Goal: Task Accomplishment & Management: Complete application form

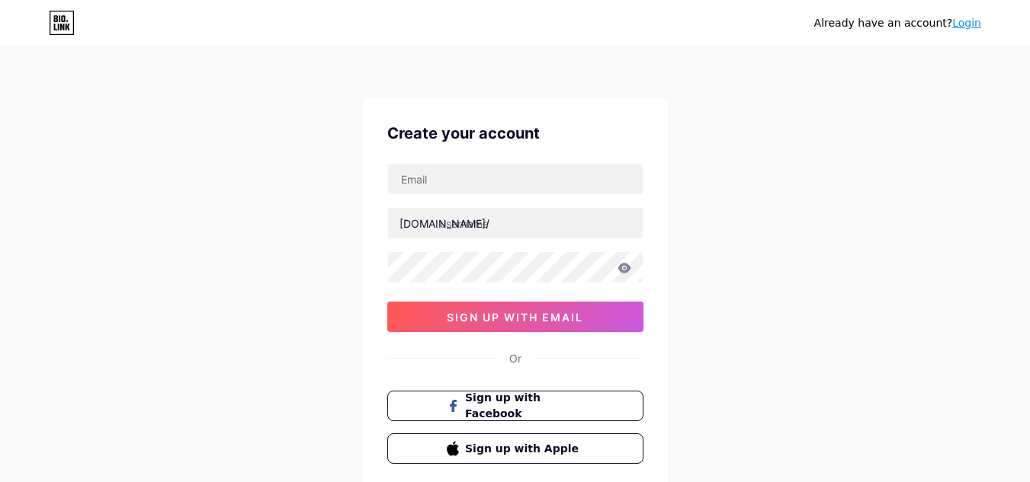
click at [965, 25] on link "Login" at bounding box center [966, 23] width 29 height 12
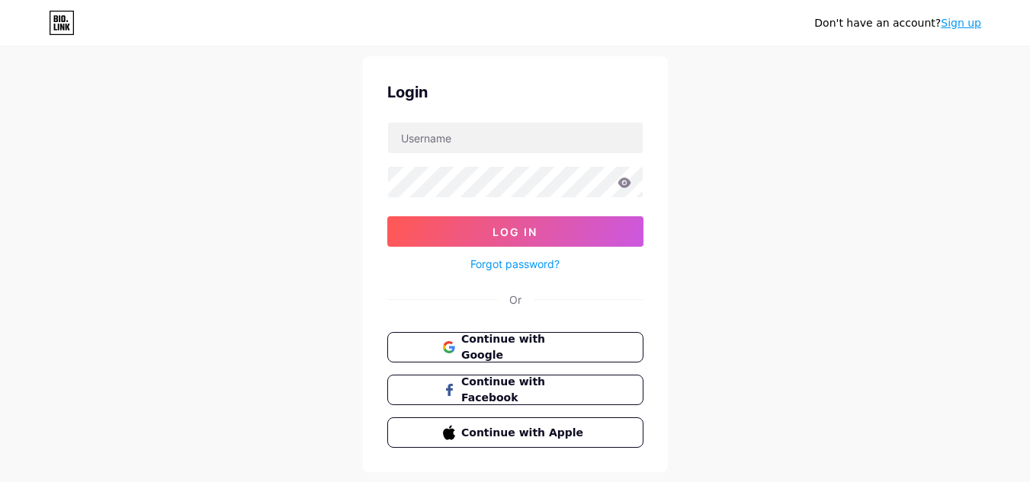
scroll to position [79, 0]
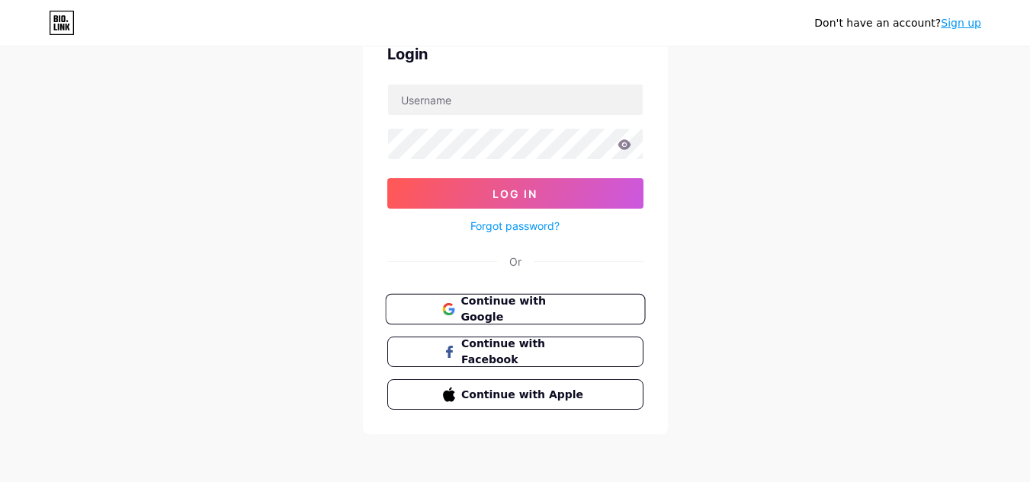
click at [563, 311] on span "Continue with Google" at bounding box center [523, 309] width 127 height 33
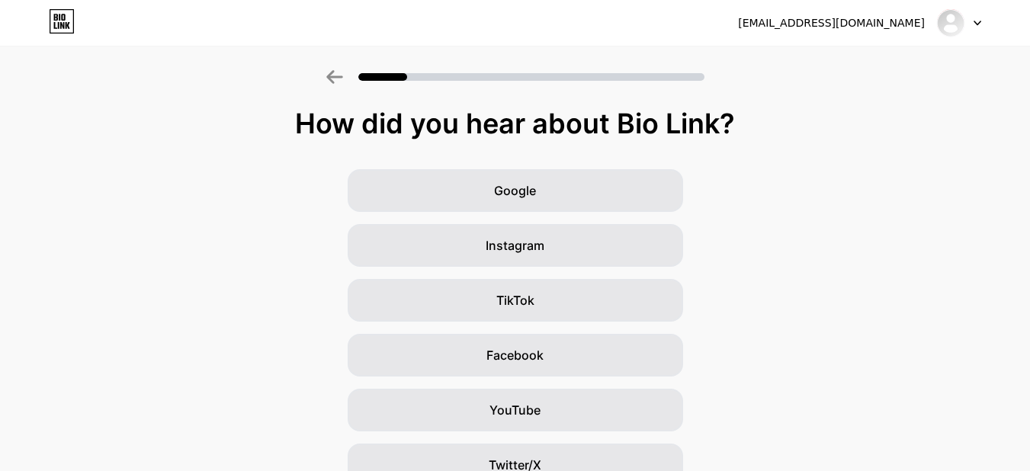
click at [342, 77] on icon at bounding box center [334, 77] width 16 height 14
click at [348, 87] on div at bounding box center [515, 72] width 1030 height 53
click at [340, 85] on div at bounding box center [515, 72] width 1030 height 53
click at [59, 18] on icon at bounding box center [62, 21] width 26 height 24
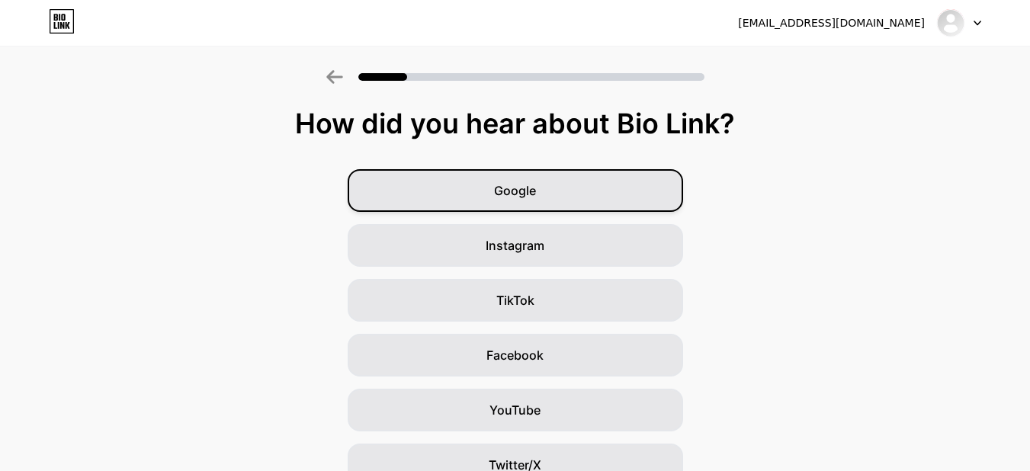
click at [586, 200] on div "Google" at bounding box center [515, 190] width 335 height 43
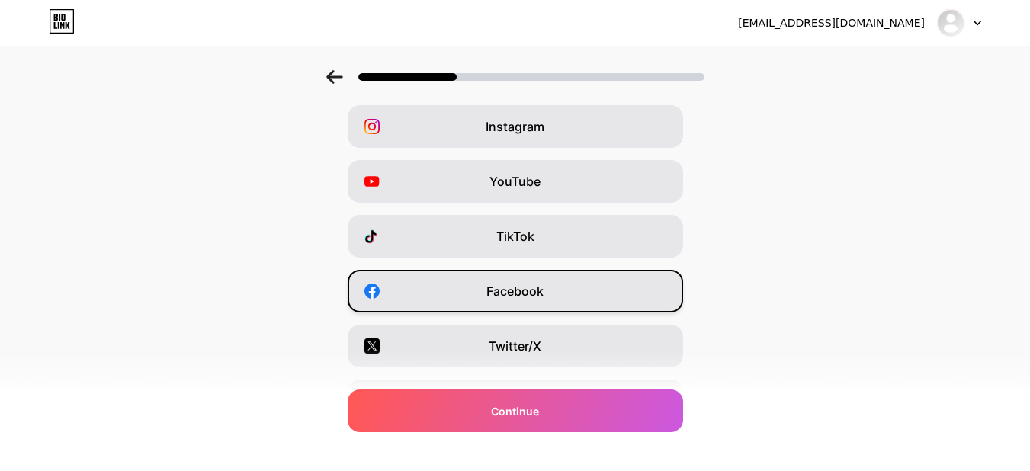
scroll to position [152, 0]
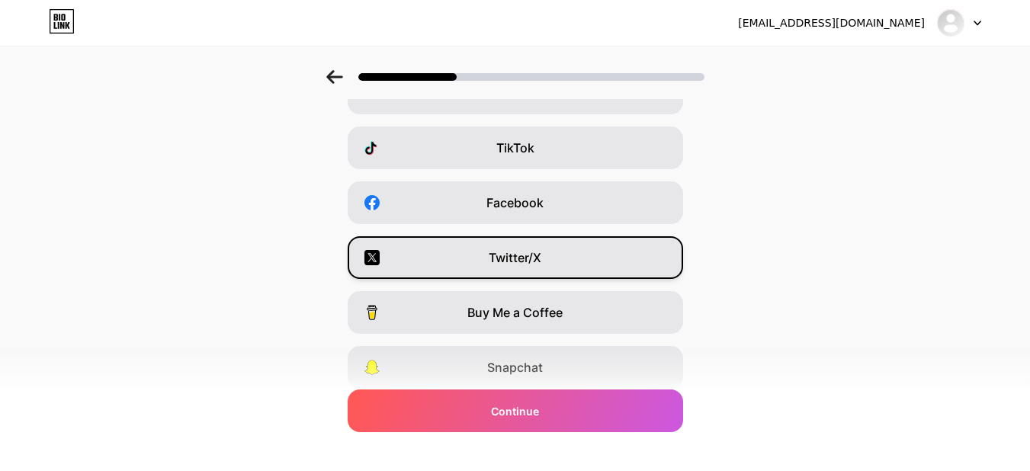
click at [585, 256] on div "Twitter/X" at bounding box center [515, 257] width 335 height 43
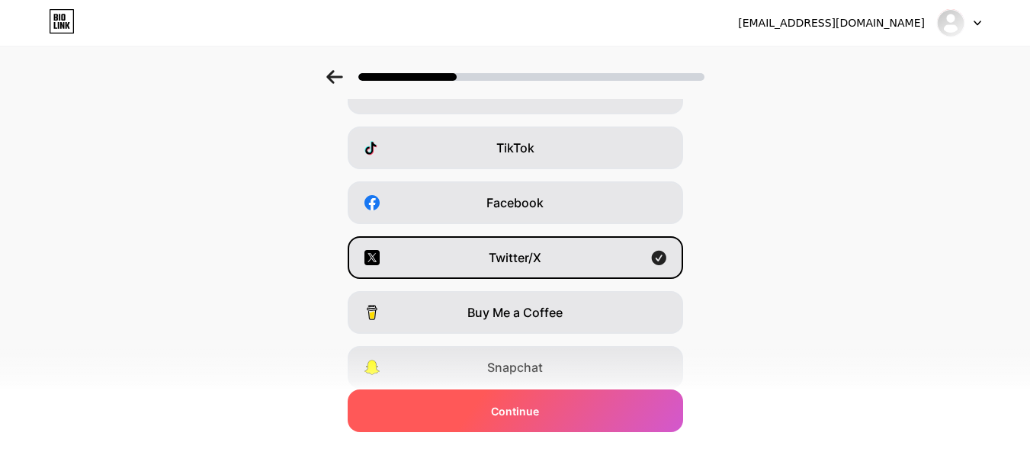
click at [550, 407] on div "Continue" at bounding box center [515, 411] width 335 height 43
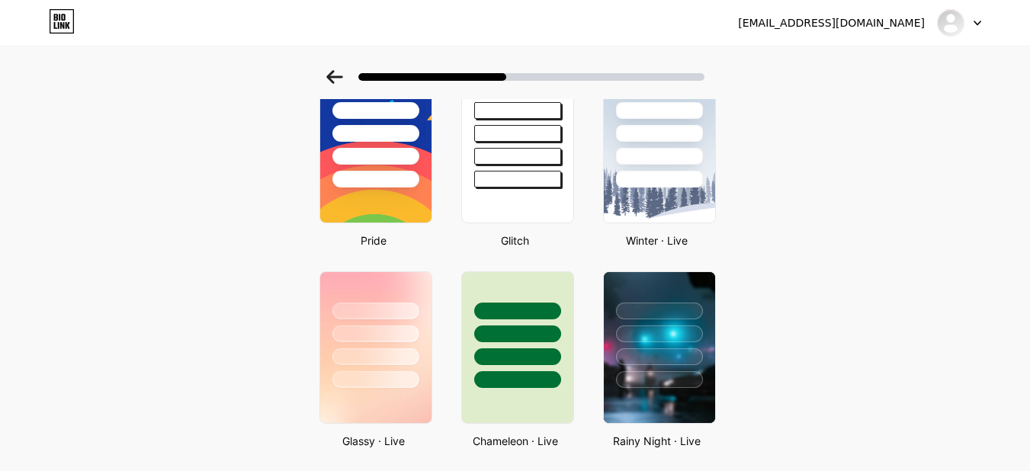
scroll to position [305, 0]
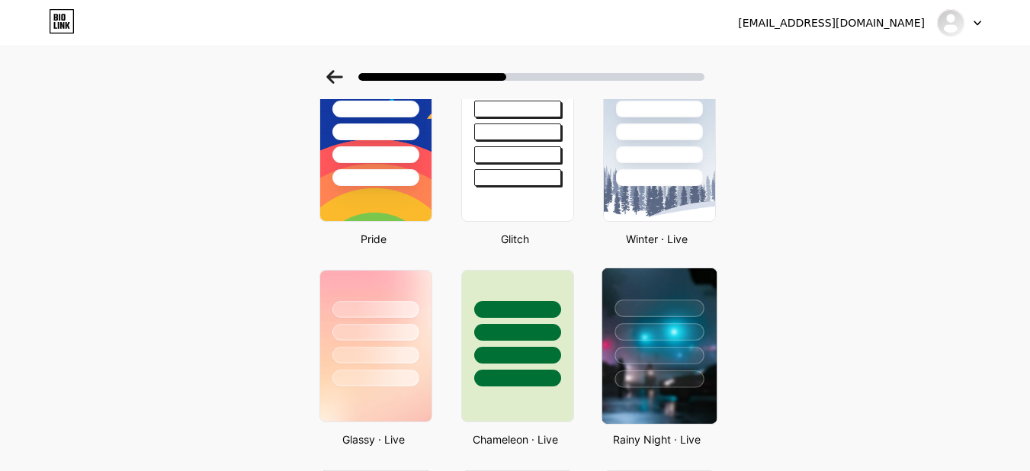
click at [646, 319] on div at bounding box center [658, 328] width 114 height 120
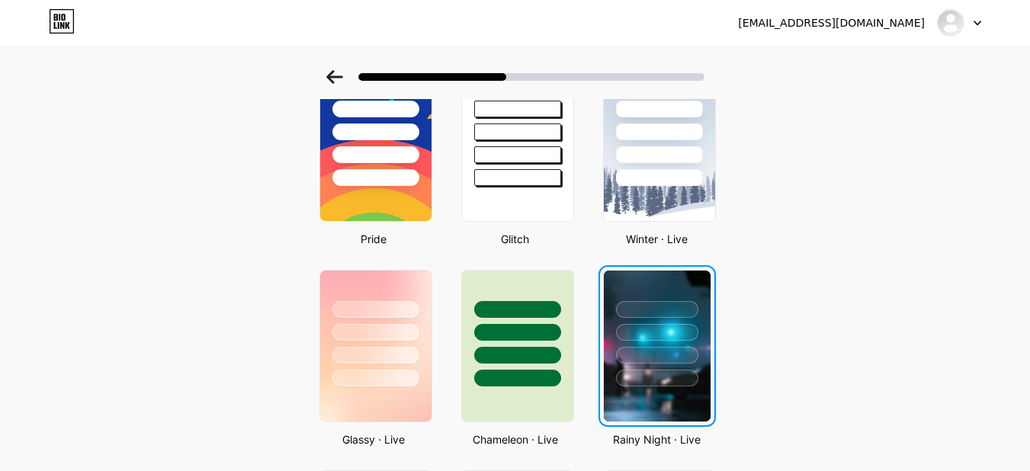
scroll to position [0, 0]
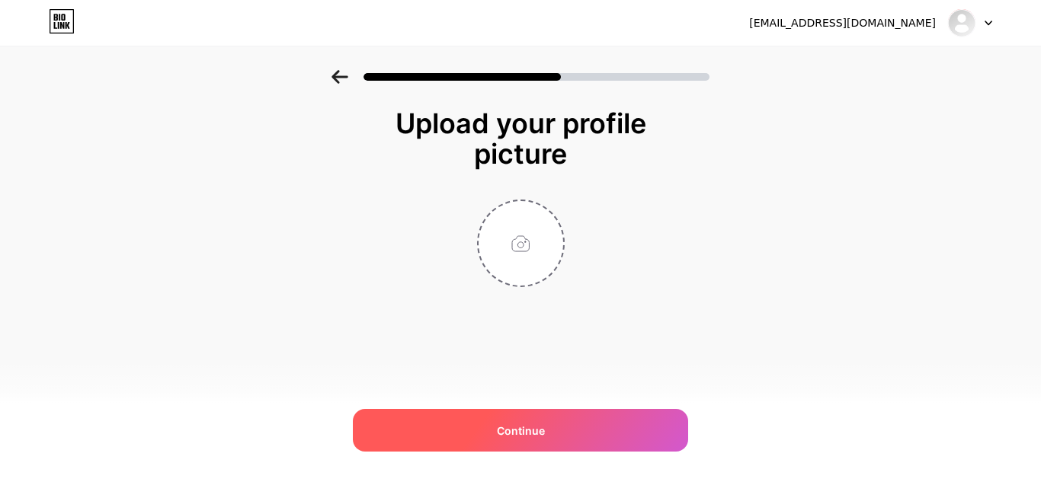
click at [556, 418] on div "Continue" at bounding box center [520, 430] width 335 height 43
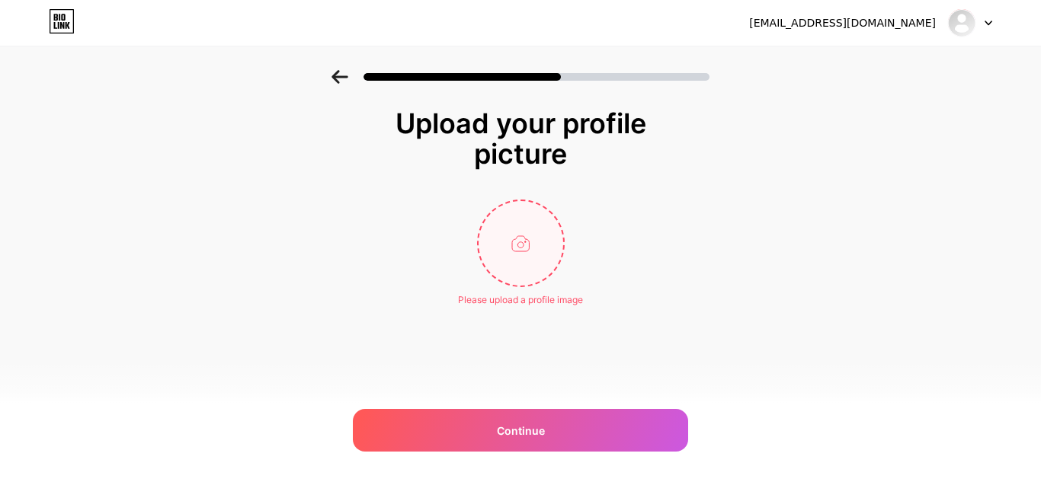
click at [550, 254] on input "file" at bounding box center [521, 243] width 85 height 85
type input "C:\fakepath\wooyoung _ insta post ! #ateez #wooyoung… (1).jpg"
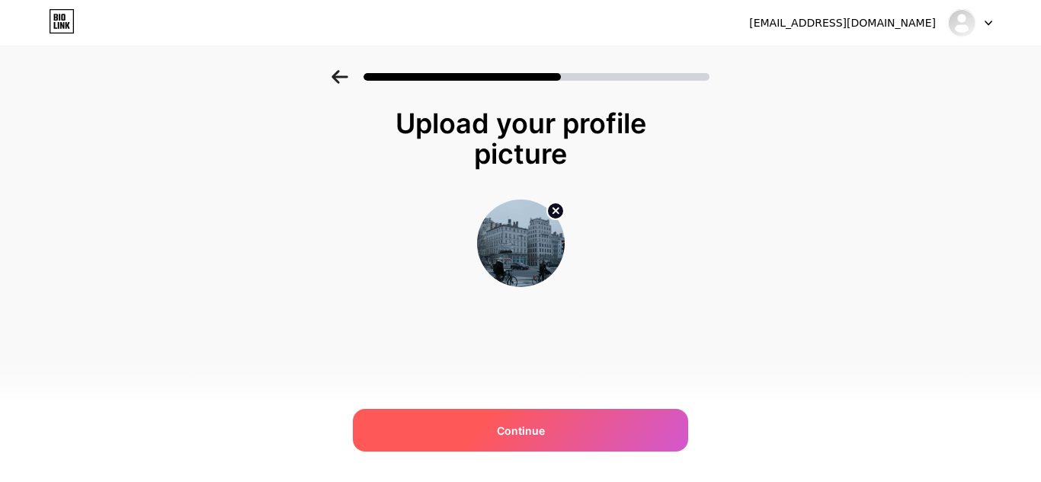
click at [552, 437] on div "Continue" at bounding box center [520, 430] width 335 height 43
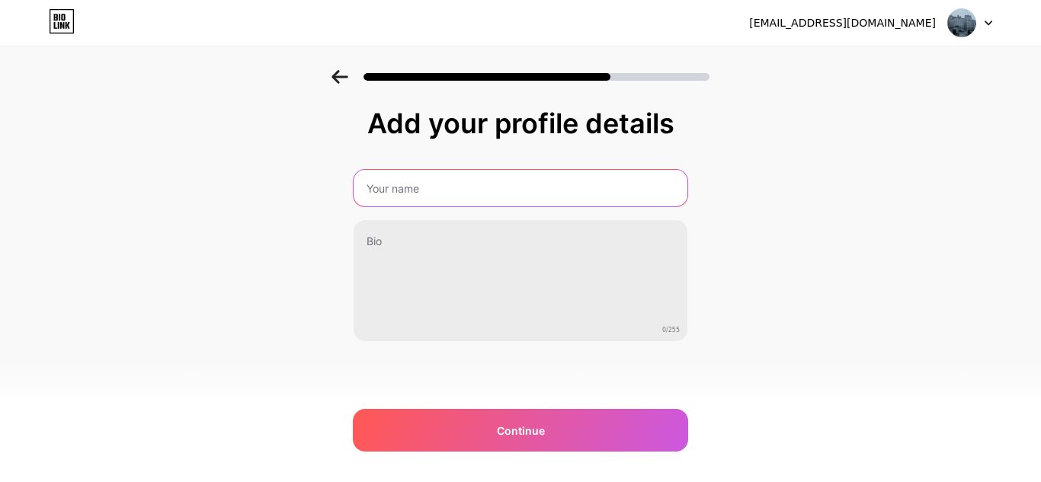
click at [470, 191] on input "text" at bounding box center [521, 188] width 334 height 37
type input "kiw"
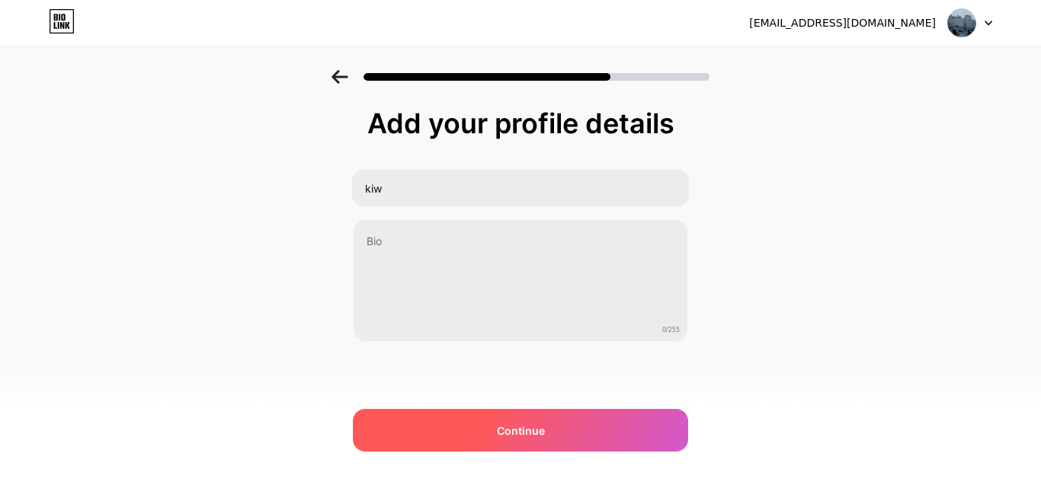
click at [511, 415] on div "Continue" at bounding box center [520, 430] width 335 height 43
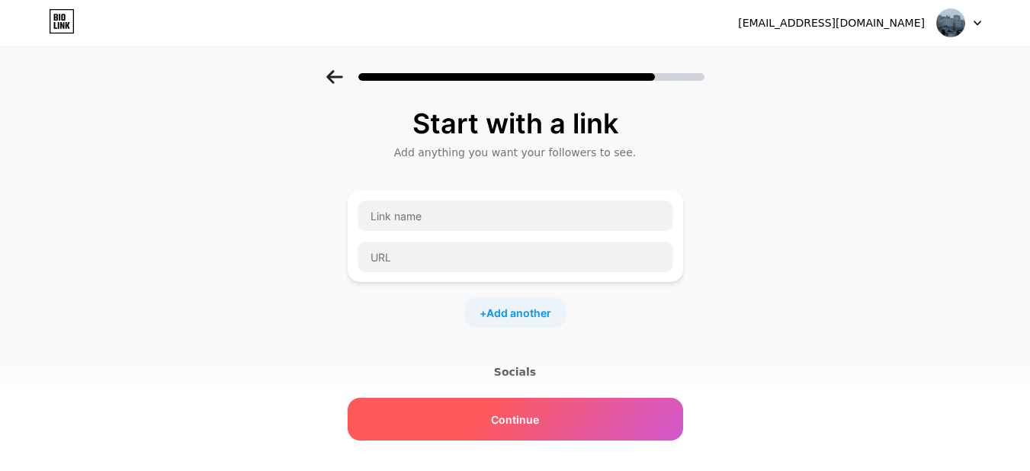
click at [539, 415] on span "Continue" at bounding box center [515, 420] width 48 height 16
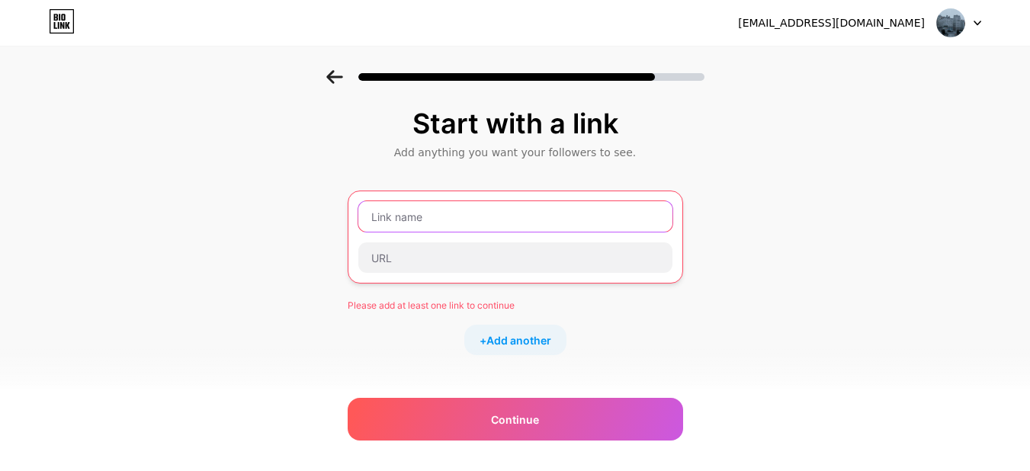
click at [457, 223] on input "text" at bounding box center [515, 216] width 314 height 30
click at [476, 223] on input "text" at bounding box center [515, 216] width 314 height 30
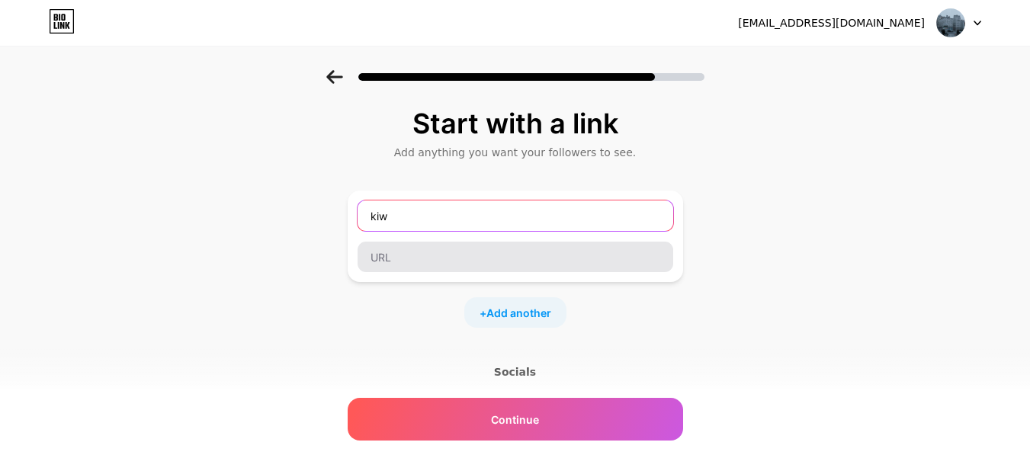
type input "kiw"
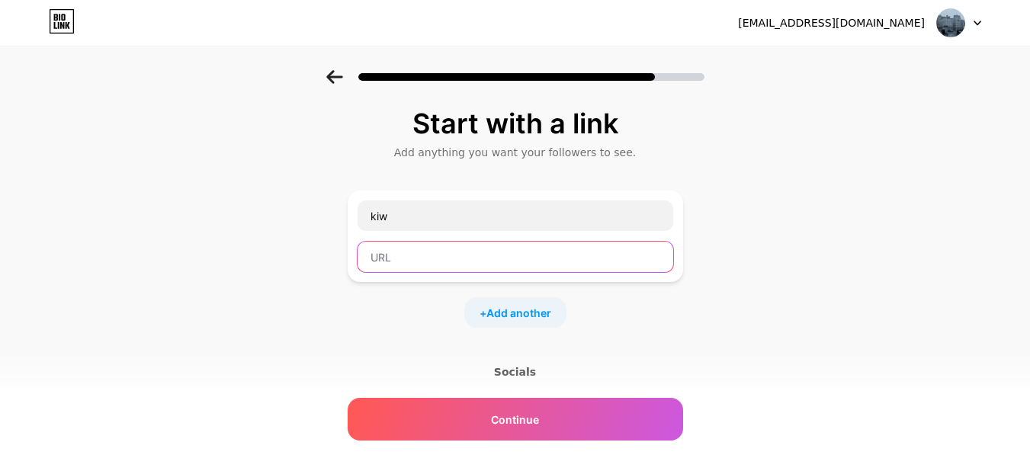
click at [473, 264] on input "text" at bounding box center [515, 257] width 316 height 30
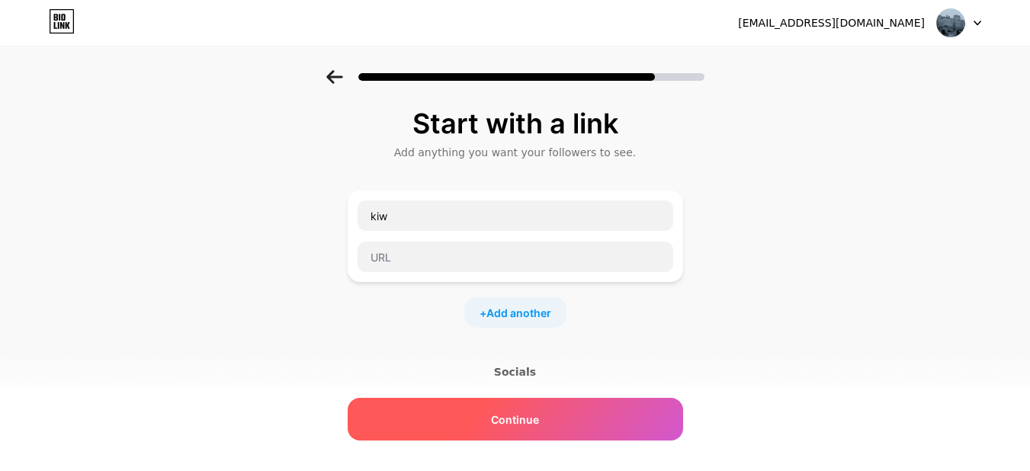
click at [505, 418] on span "Continue" at bounding box center [515, 420] width 48 height 16
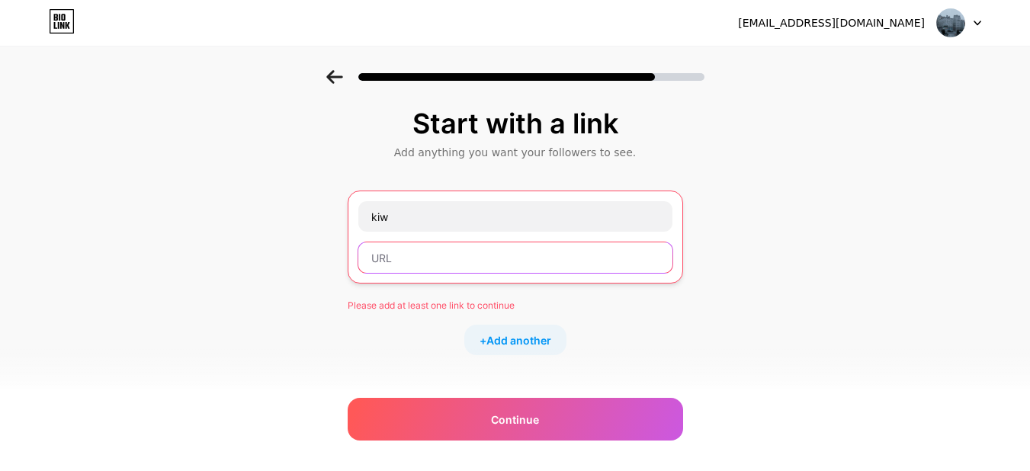
click at [482, 258] on input "text" at bounding box center [515, 257] width 314 height 30
paste input "Scroll To → Section 2"
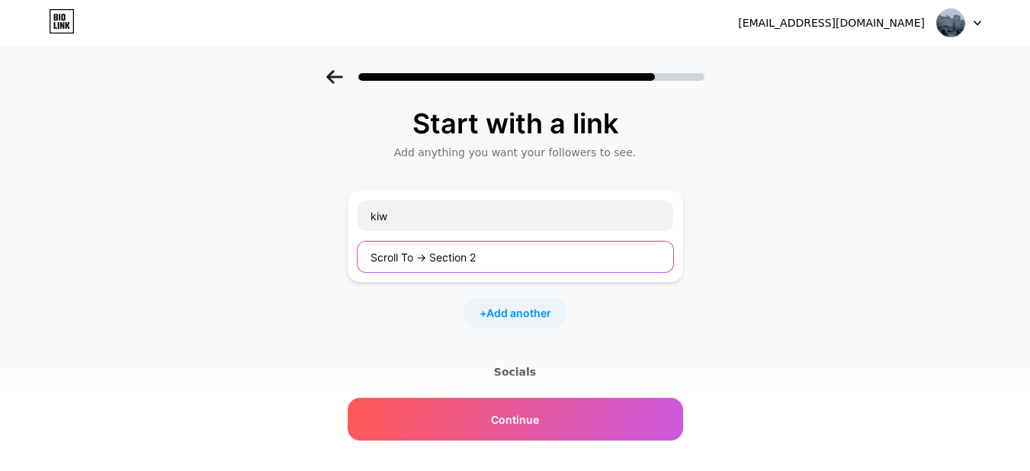
drag, startPoint x: 510, startPoint y: 264, endPoint x: 293, endPoint y: 259, distance: 216.5
click at [293, 259] on div "Start with a link Add anything you want your followers to see. kiw Scroll To → …" at bounding box center [515, 338] width 1030 height 536
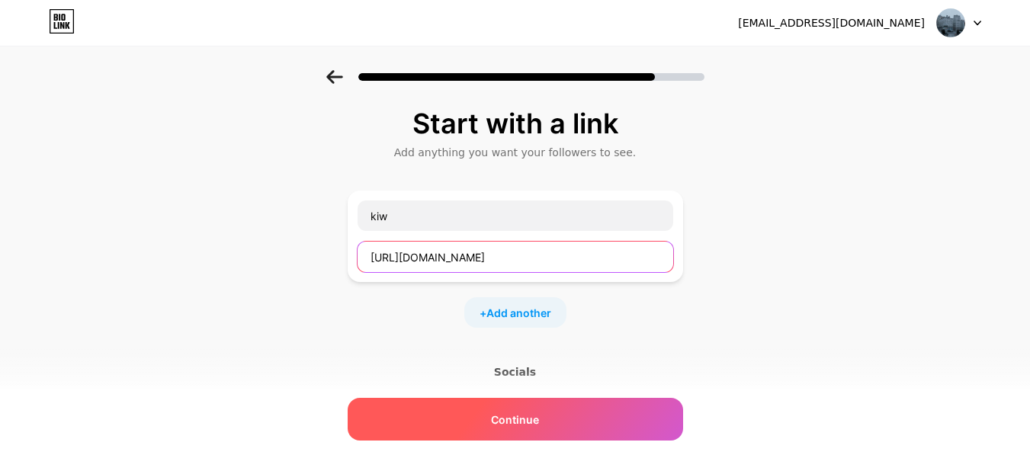
type input "http://twitter.com"
click at [507, 414] on span "Continue" at bounding box center [515, 420] width 48 height 16
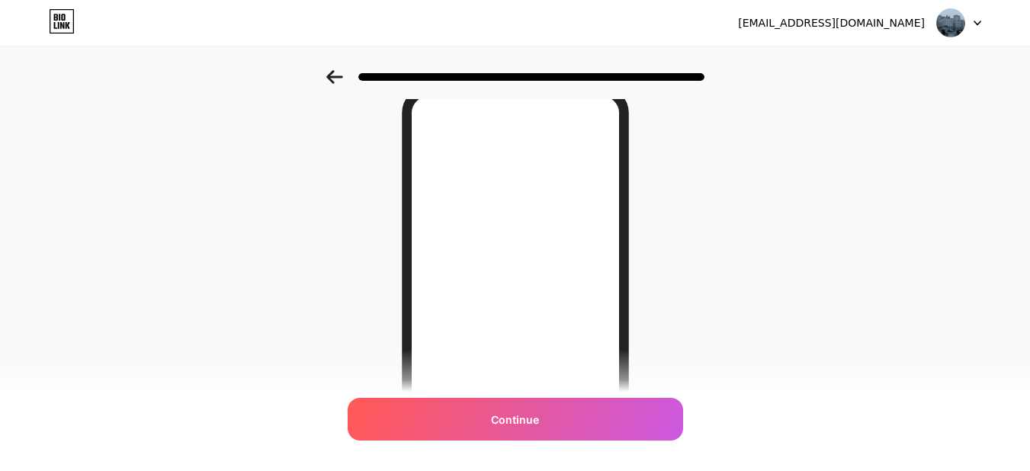
scroll to position [66, 0]
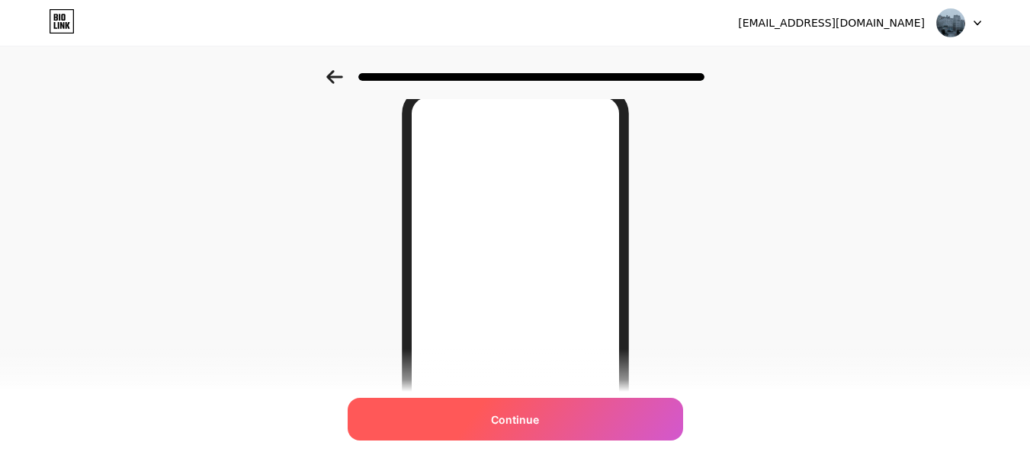
click at [555, 419] on div "Continue" at bounding box center [515, 419] width 335 height 43
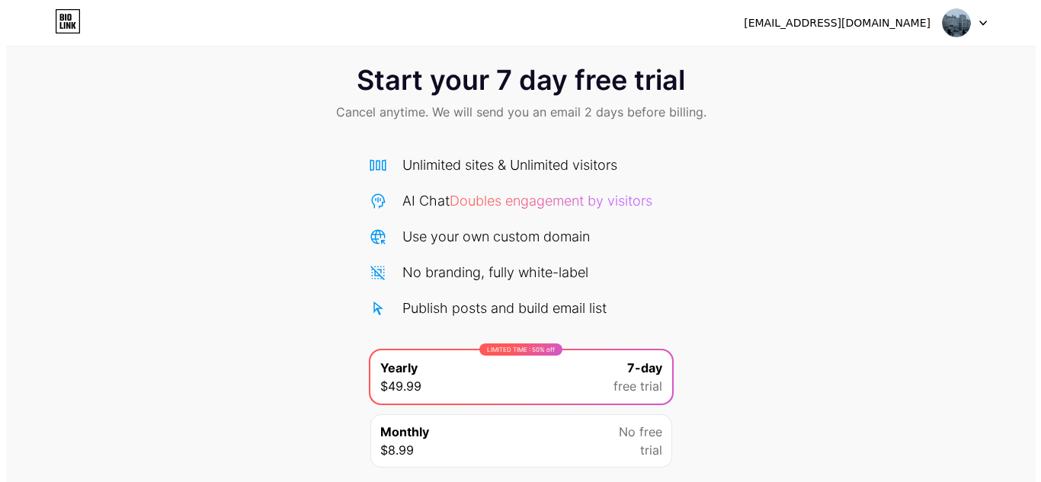
scroll to position [131, 0]
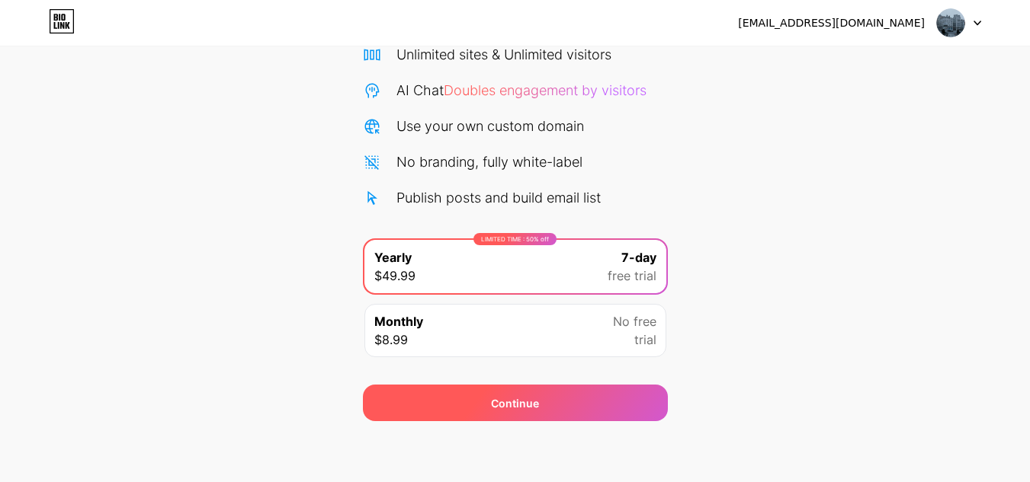
click at [581, 397] on div "Continue" at bounding box center [515, 403] width 305 height 37
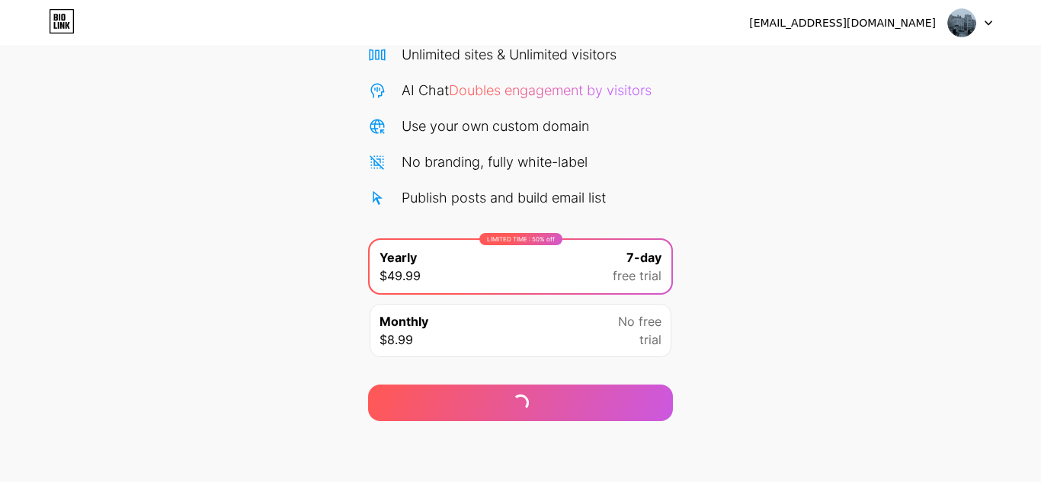
click at [72, 24] on icon at bounding box center [62, 21] width 26 height 24
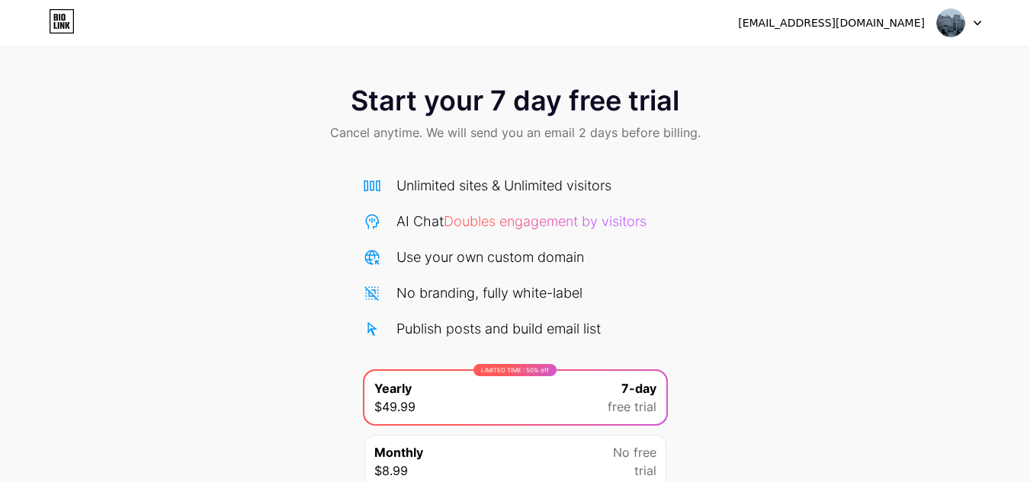
click at [51, 27] on icon at bounding box center [62, 21] width 26 height 24
click at [976, 27] on div at bounding box center [959, 22] width 44 height 27
click at [913, 24] on div "diydiyah77@gmail.com" at bounding box center [831, 23] width 187 height 16
click at [948, 24] on img at bounding box center [950, 22] width 29 height 29
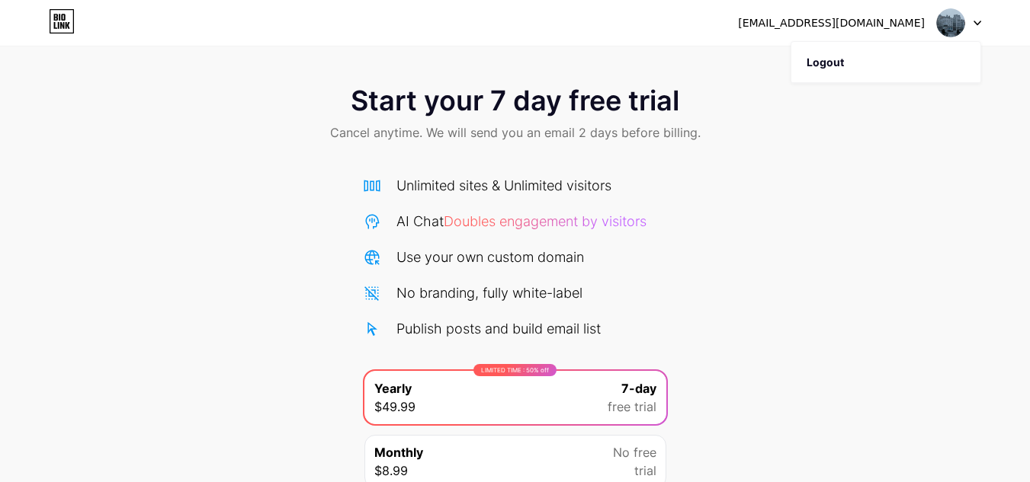
click at [948, 24] on img at bounding box center [950, 22] width 29 height 29
click at [59, 30] on icon at bounding box center [62, 21] width 26 height 24
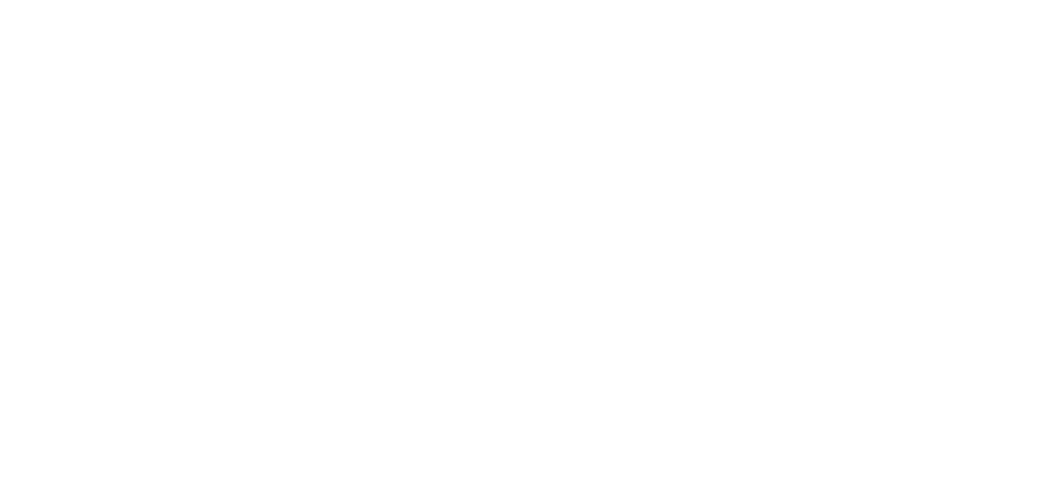
click at [59, 0] on html at bounding box center [520, 0] width 1041 height 0
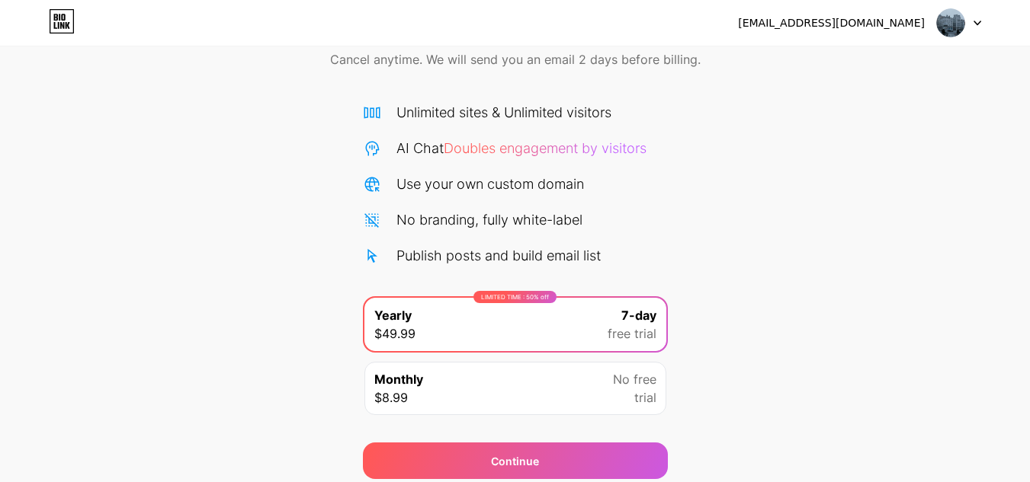
scroll to position [131, 0]
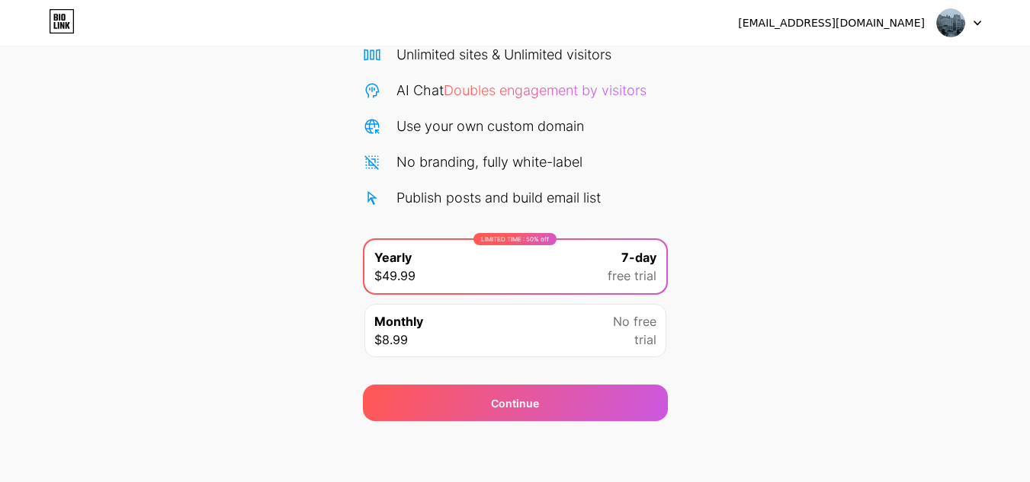
click at [563, 277] on div "LIMITED TIME : 50% off Yearly $49.99 7-day free trial" at bounding box center [515, 266] width 302 height 53
